Goal: Navigation & Orientation: Find specific page/section

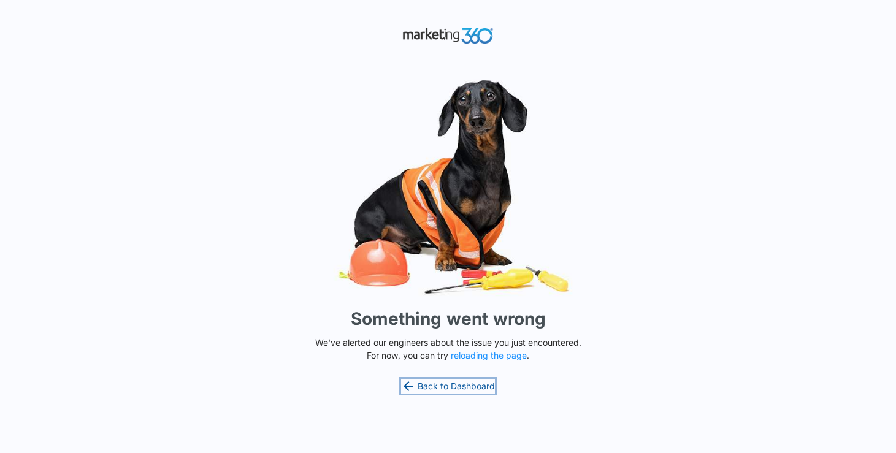
click at [418, 385] on link "Back to Dashboard" at bounding box center [448, 386] width 94 height 15
